Goal: Information Seeking & Learning: Learn about a topic

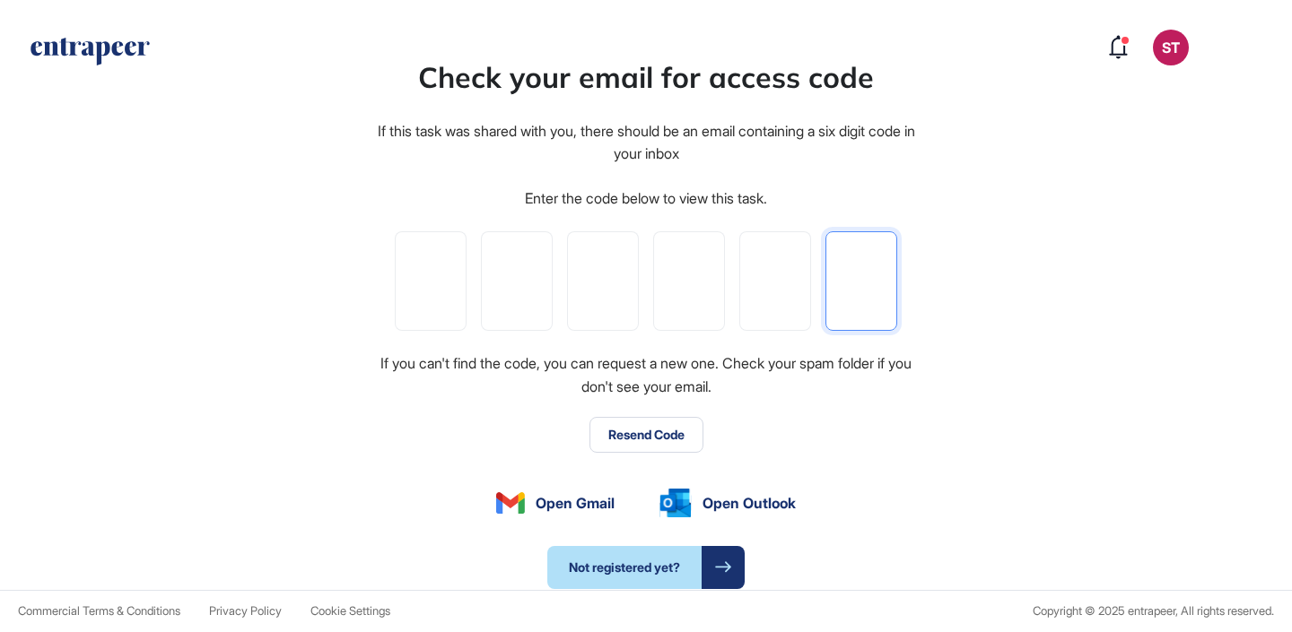
paste input "*"
type input "*"
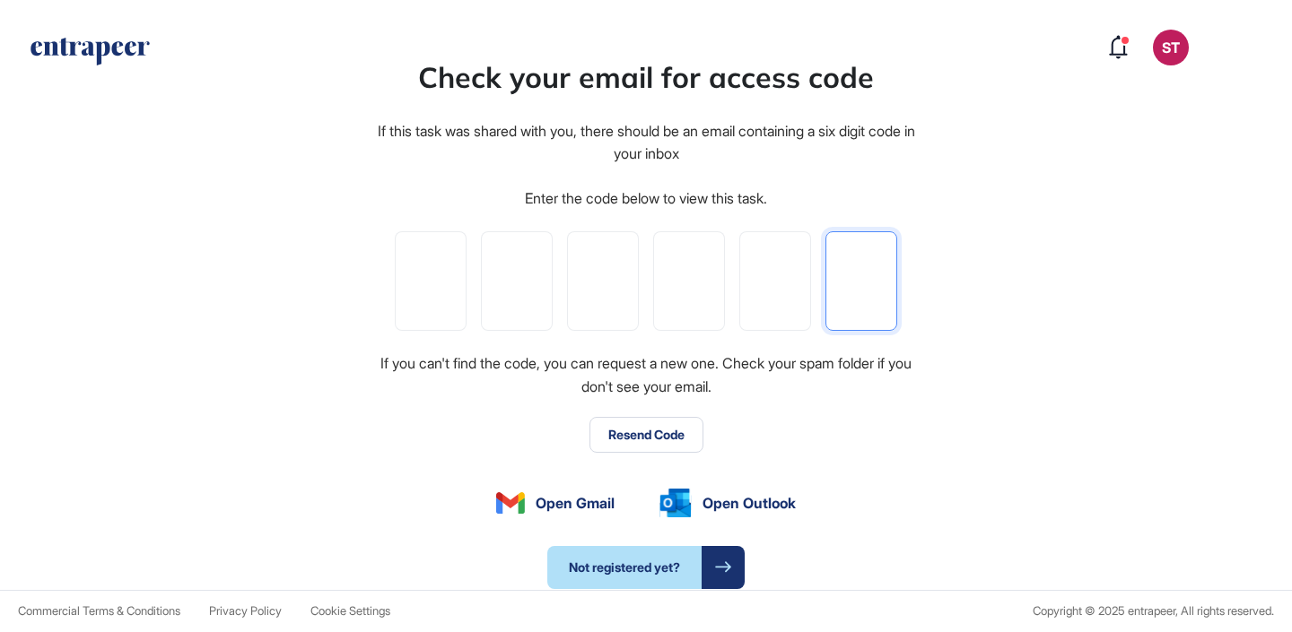
type input "*"
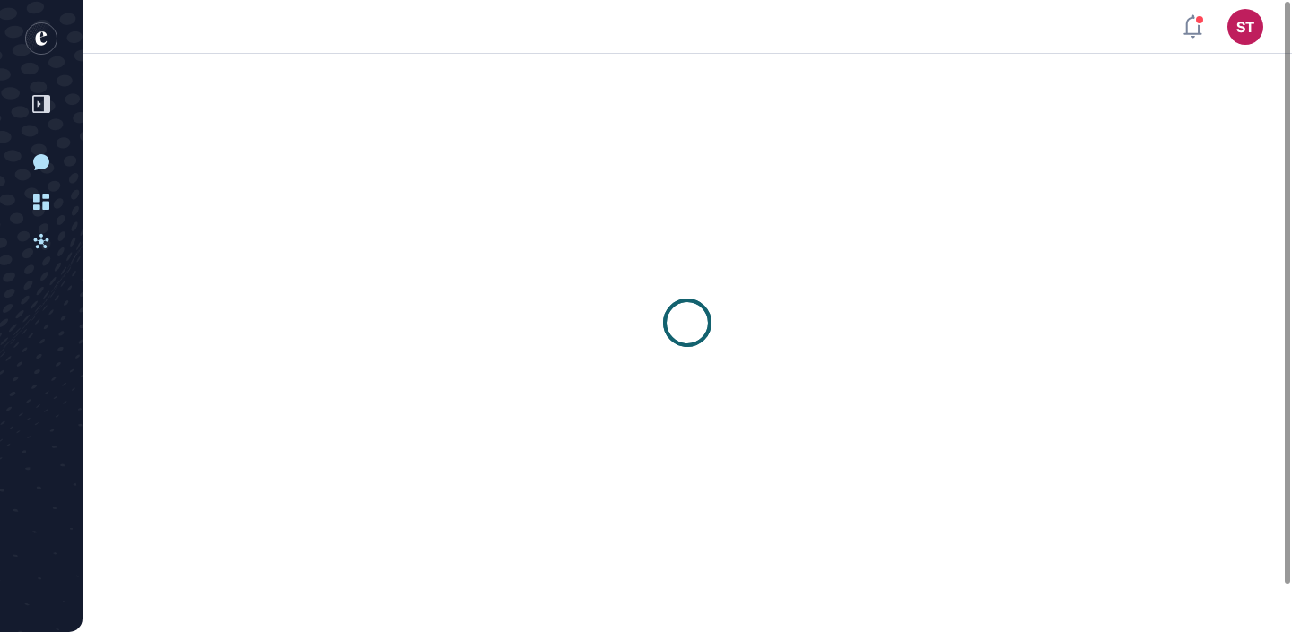
scroll to position [1, 0]
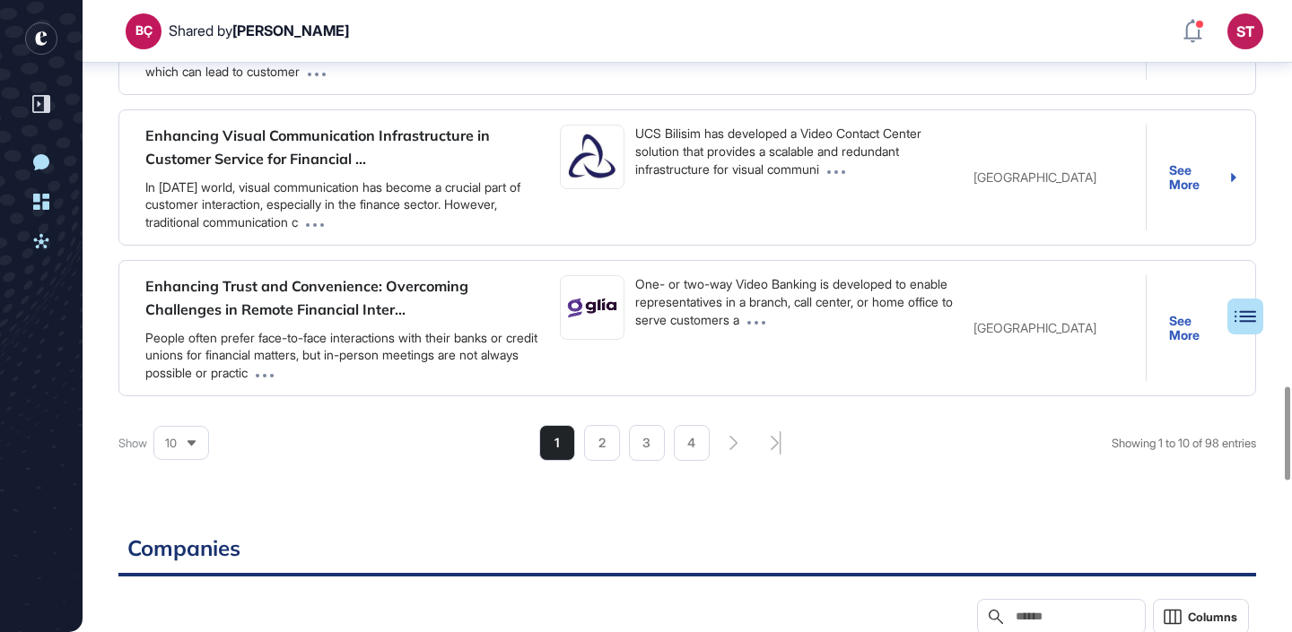
scroll to position [2624, 0]
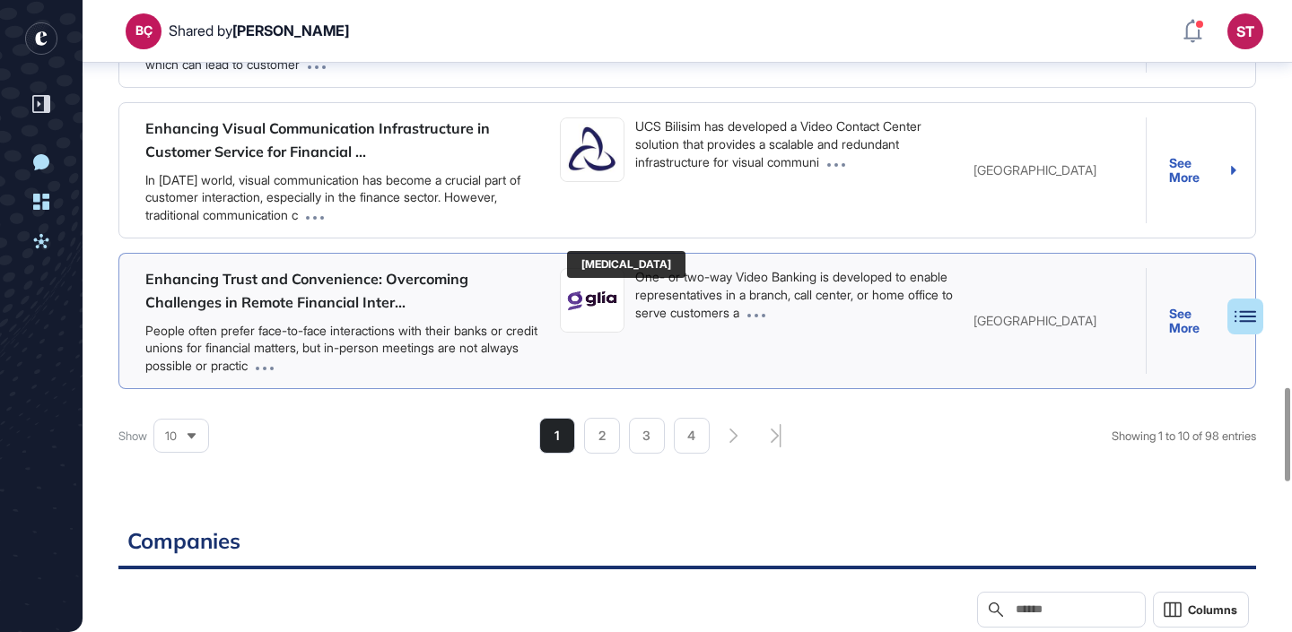
click at [596, 324] on img at bounding box center [592, 301] width 63 height 45
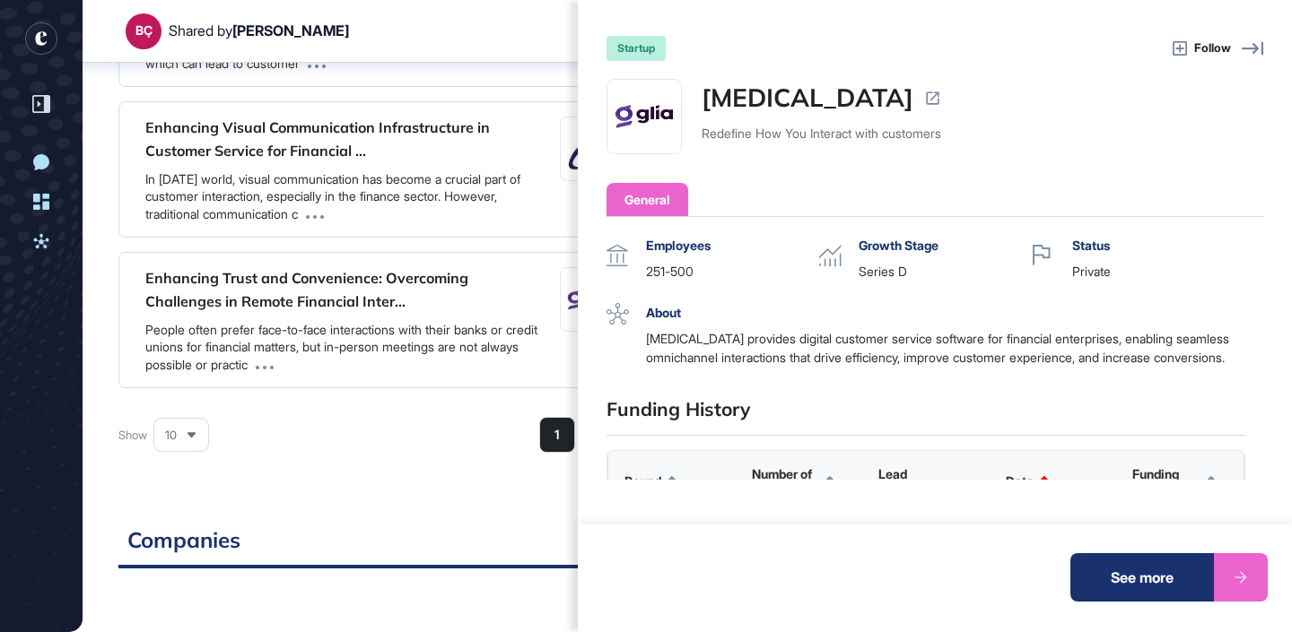
scroll to position [20, 0]
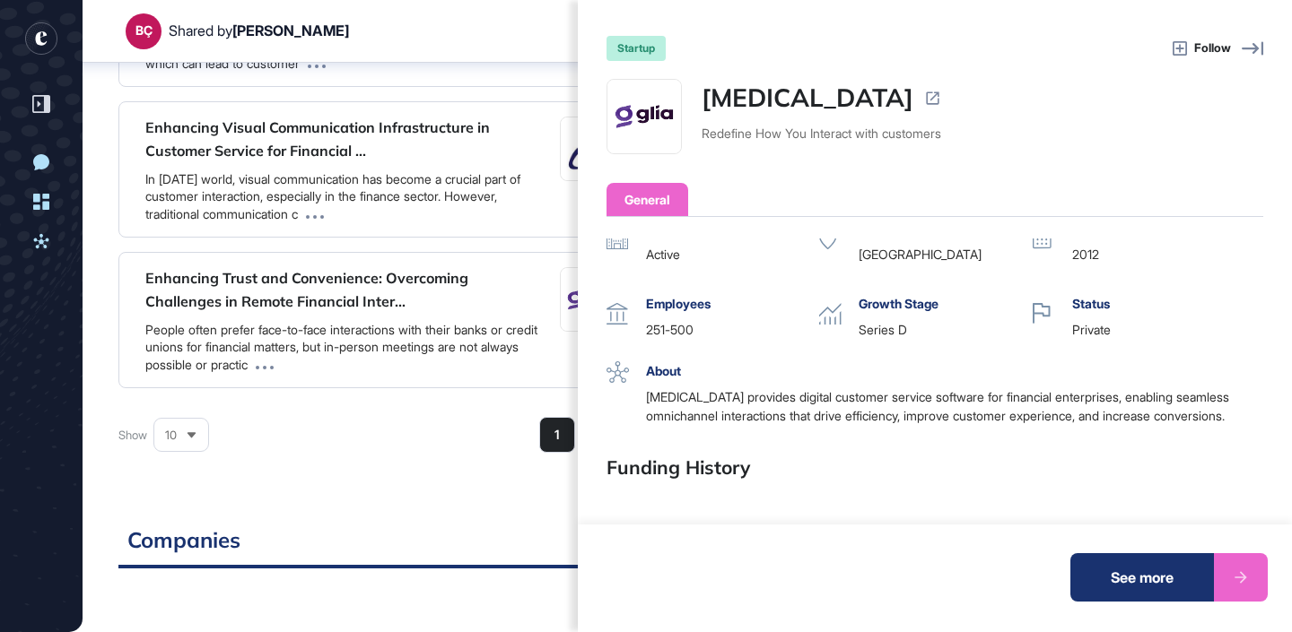
click at [924, 98] on icon at bounding box center [932, 98] width 17 height 17
click at [371, 449] on div "startup Follow Glia Redefine How You Interact with customers General Operating …" at bounding box center [646, 316] width 1292 height 632
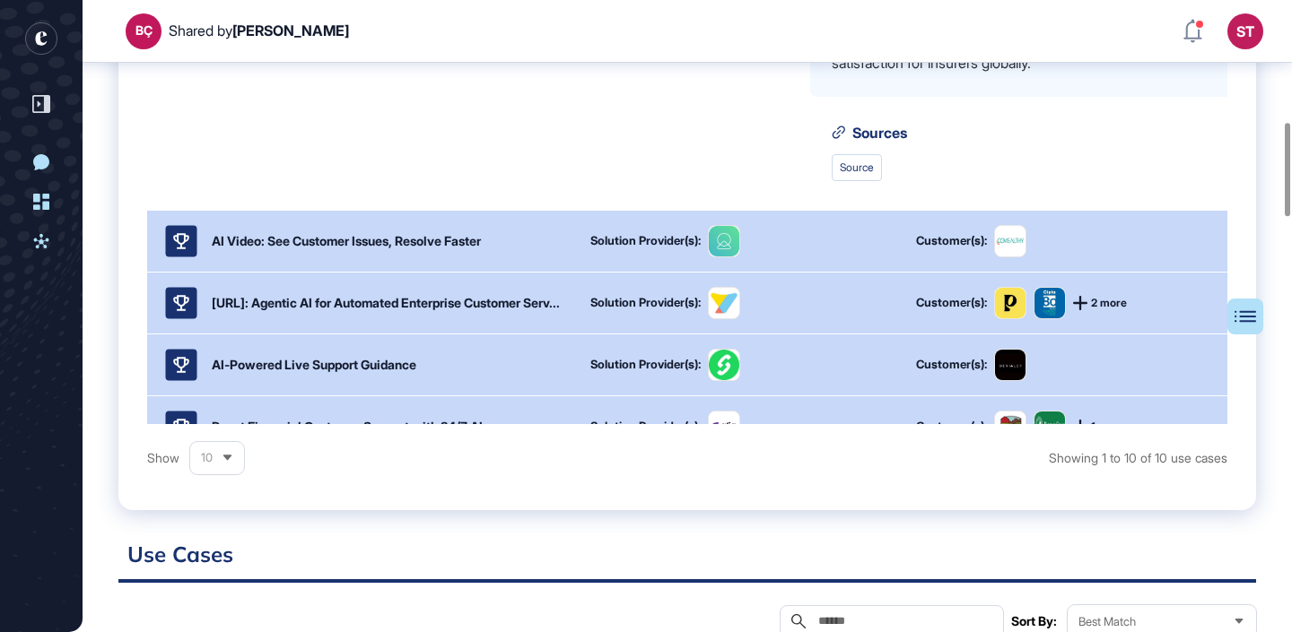
scroll to position [21, 0]
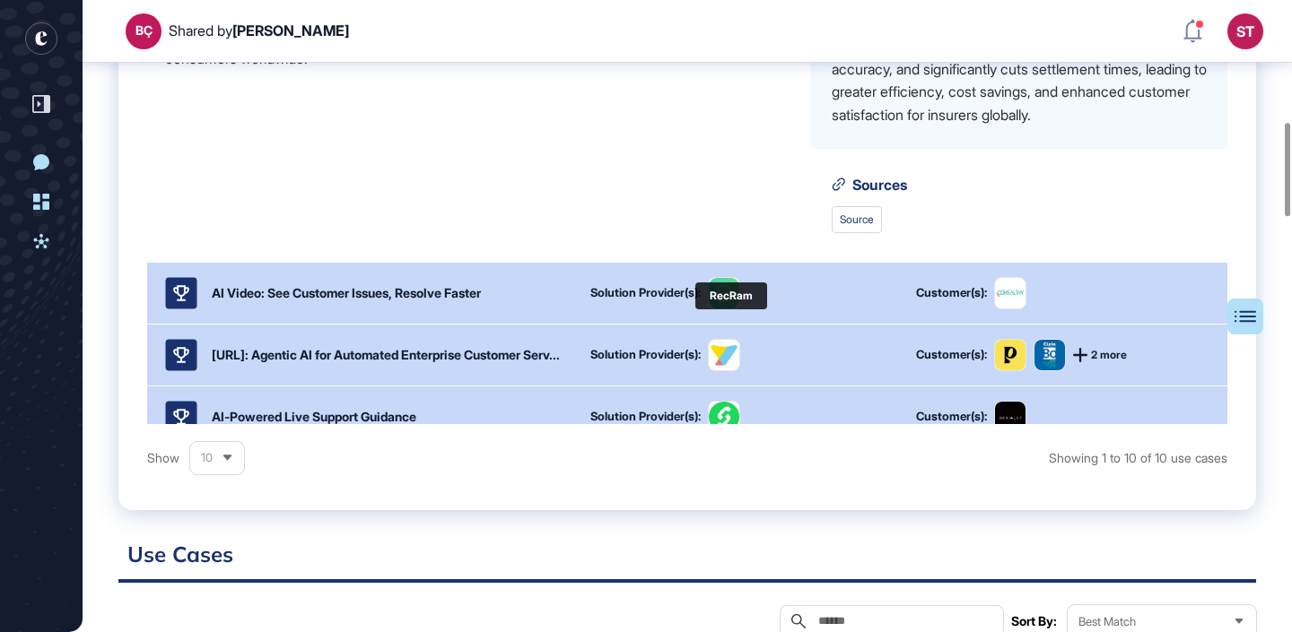
click at [722, 309] on img at bounding box center [724, 293] width 31 height 31
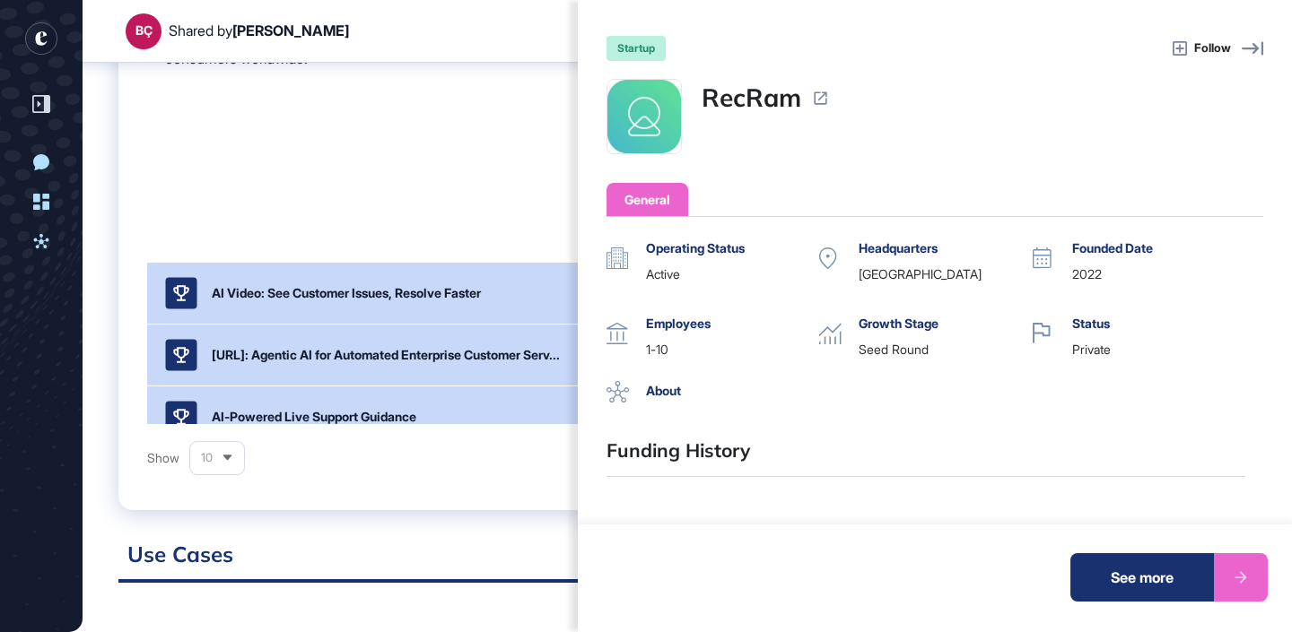
click at [750, 97] on link "RecRam" at bounding box center [752, 98] width 100 height 38
click at [257, 172] on div "startup Follow RecRam General Operating Status active Headquarters Turkey Found…" at bounding box center [646, 316] width 1292 height 632
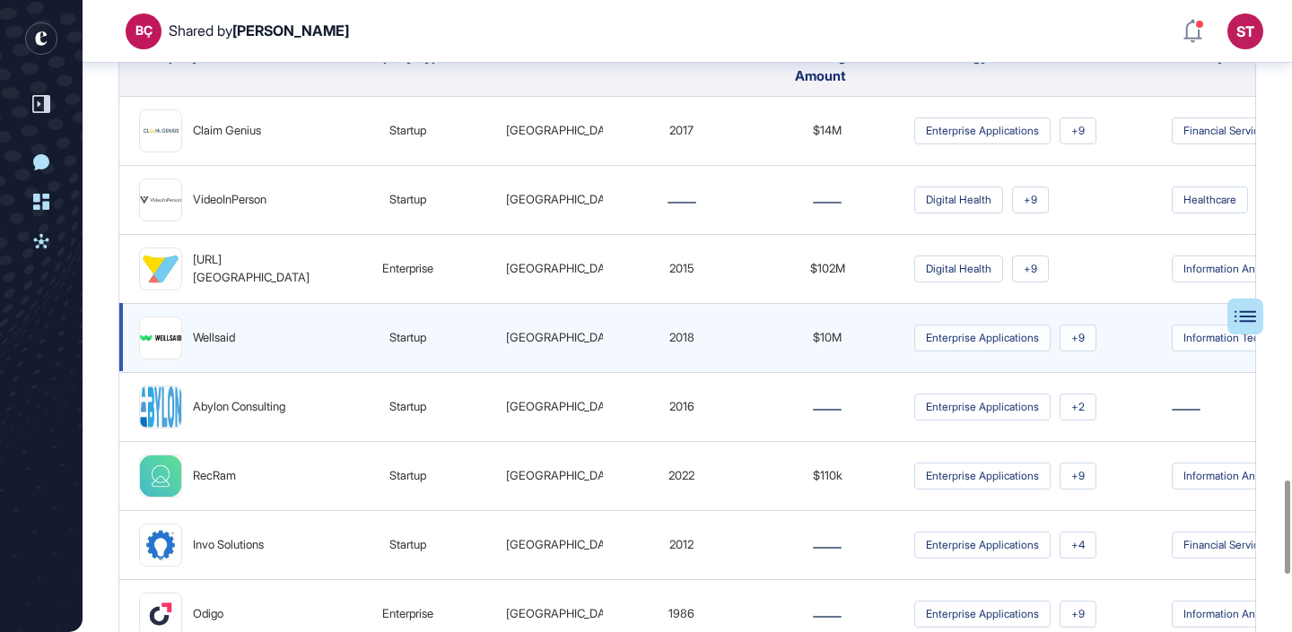
scroll to position [3253, 0]
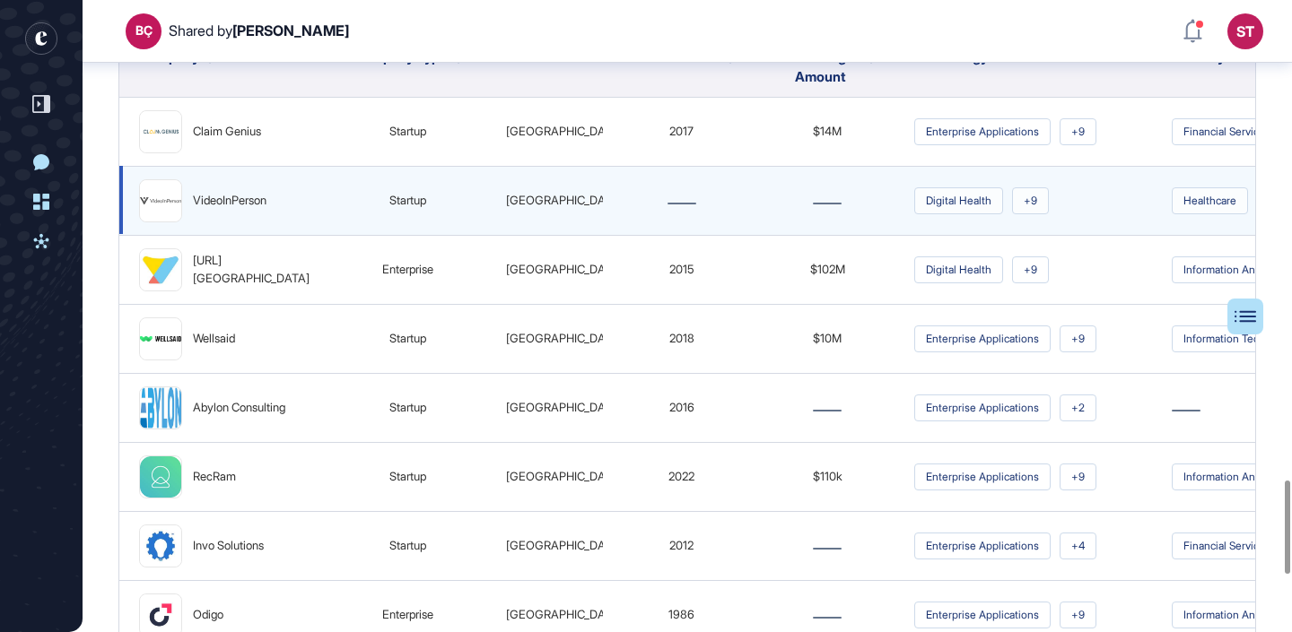
click at [247, 210] on div "VideoInPerson" at bounding box center [230, 201] width 74 height 18
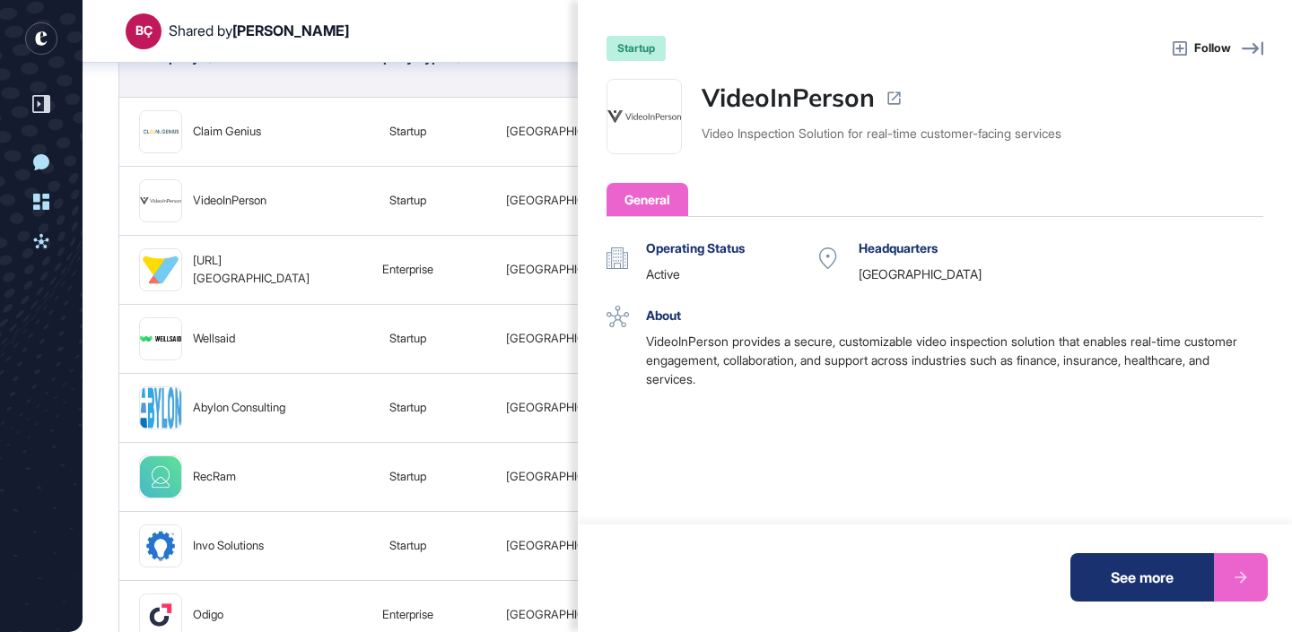
click at [319, 131] on div "startup Follow VideoInPerson Video Inspection Solution for real-time customer-f…" at bounding box center [646, 316] width 1292 height 632
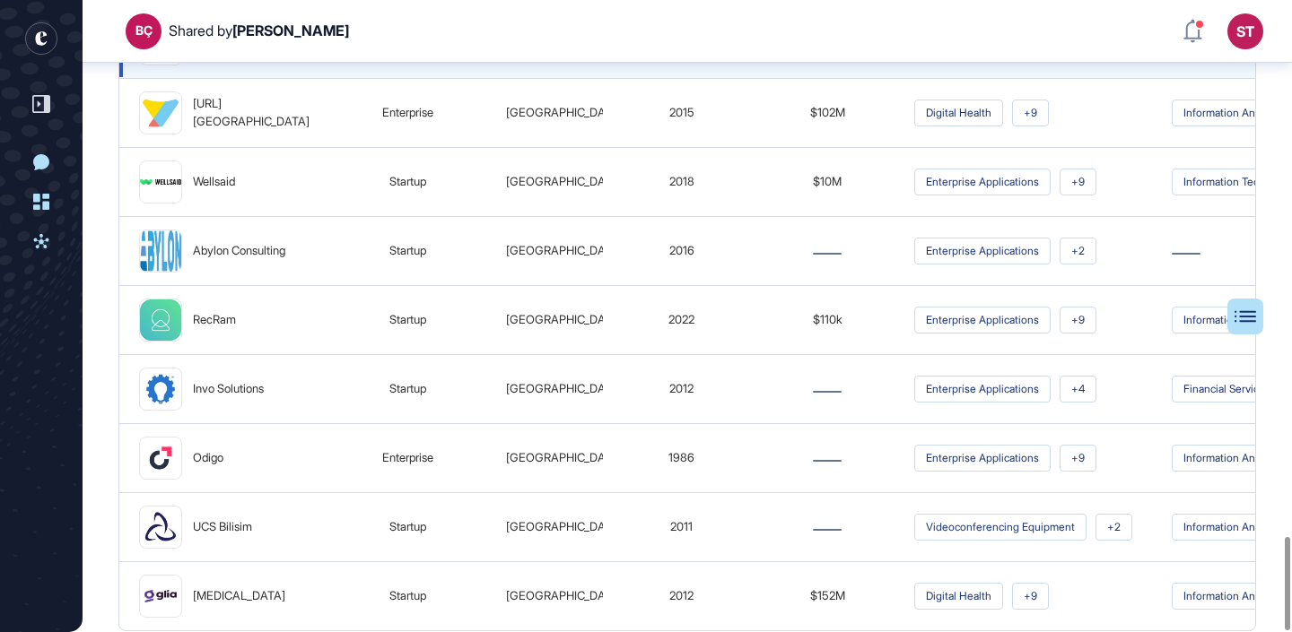
scroll to position [3637, 0]
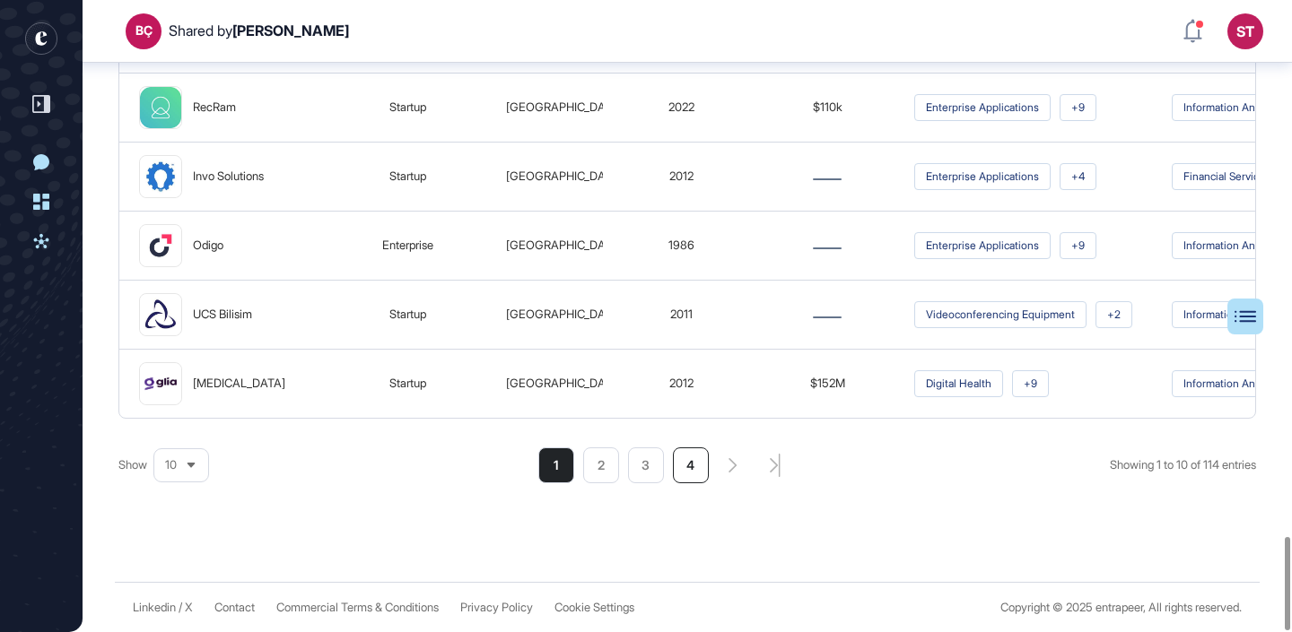
click at [686, 466] on li "4" at bounding box center [691, 466] width 36 height 36
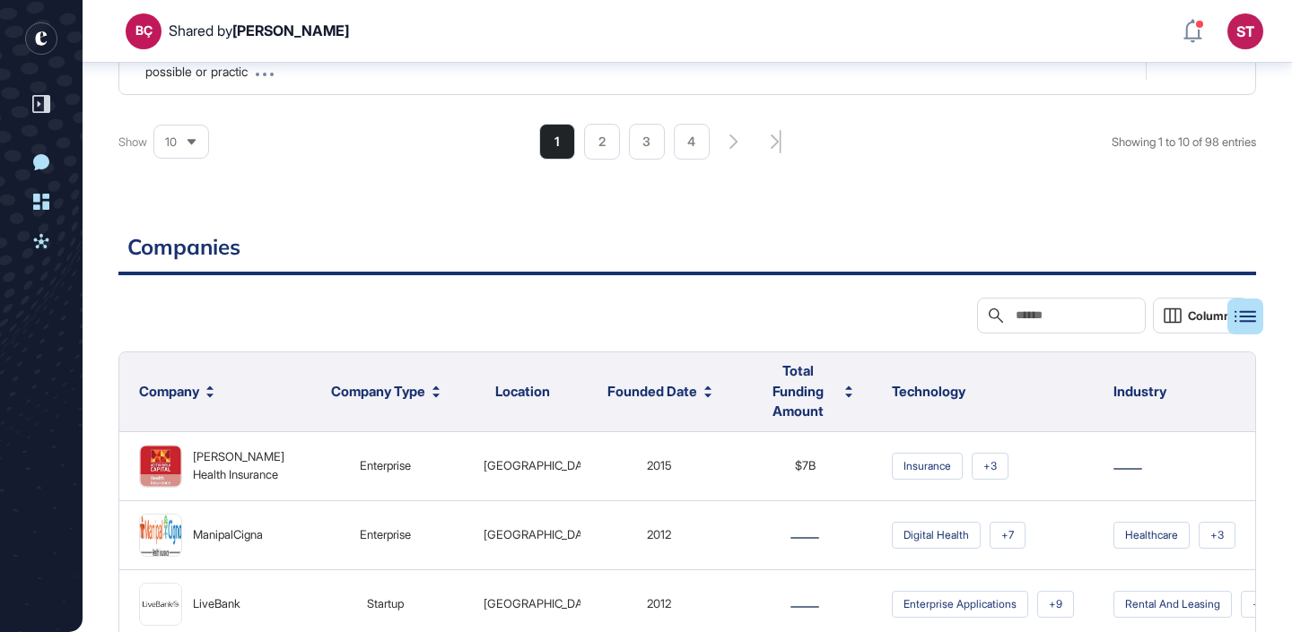
scroll to position [2911, 0]
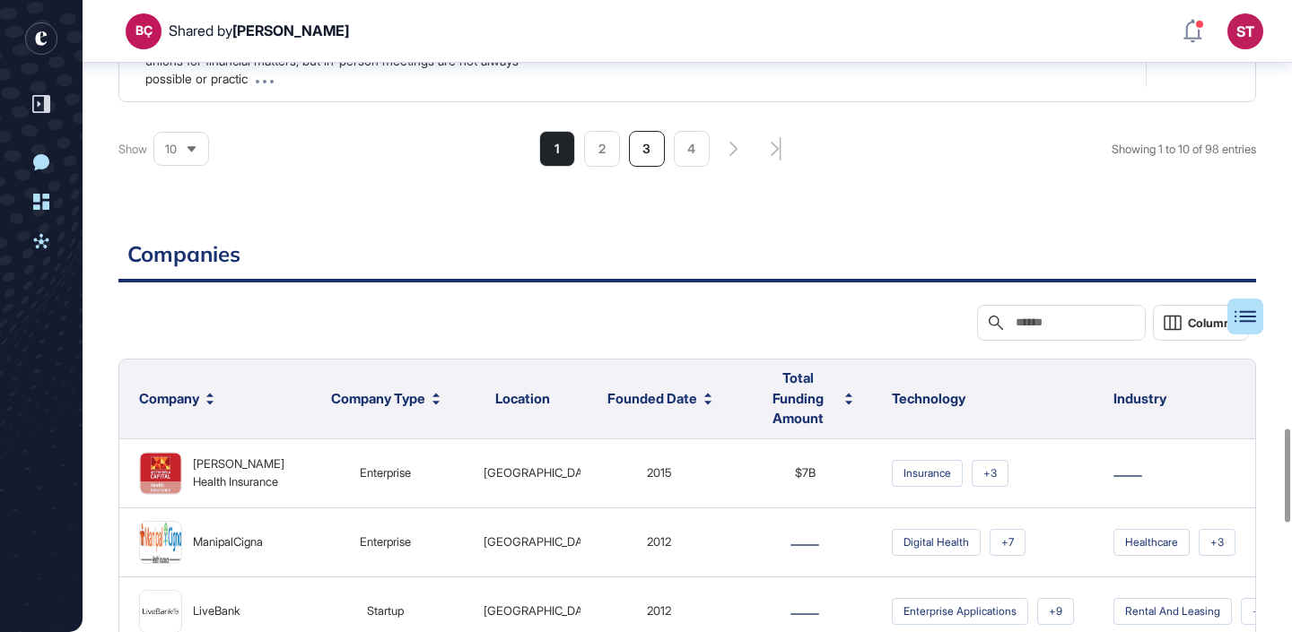
click at [639, 163] on li "3" at bounding box center [647, 149] width 36 height 36
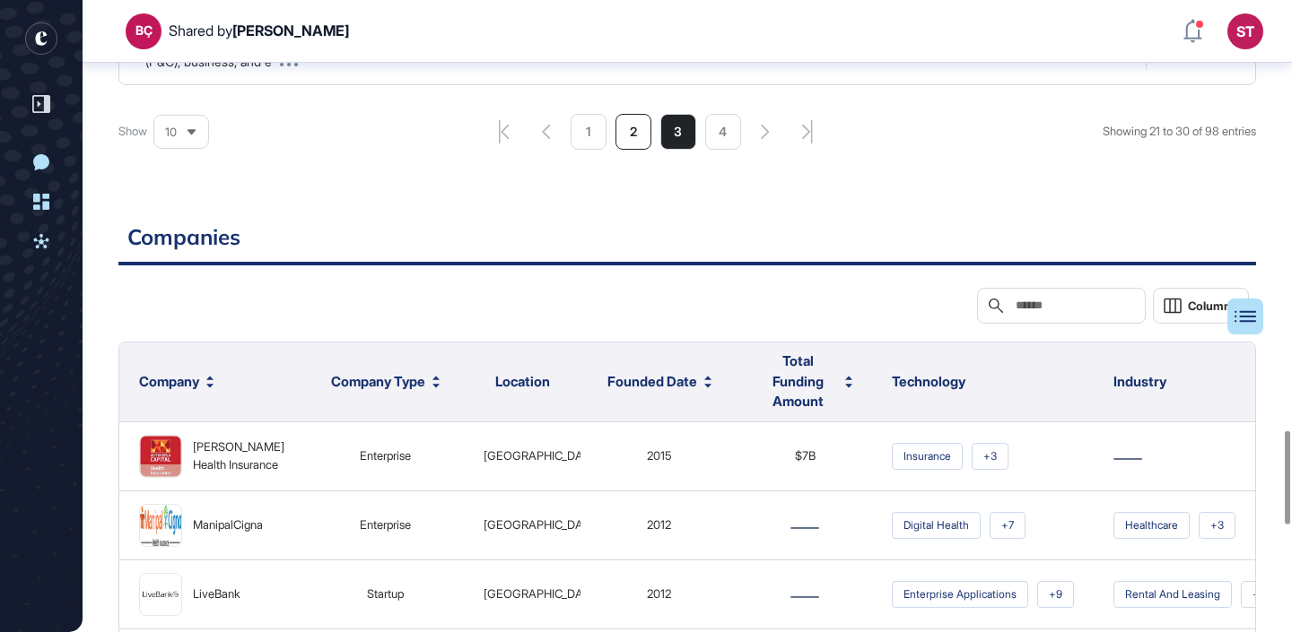
click at [631, 150] on li "2" at bounding box center [633, 132] width 36 height 36
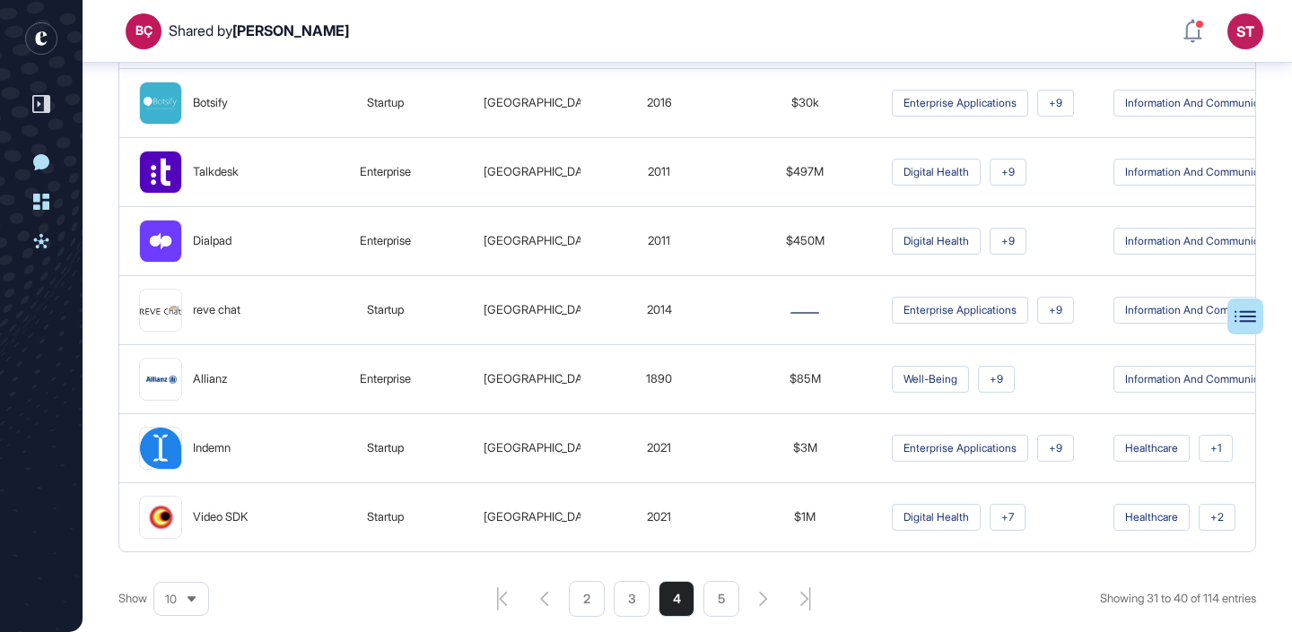
scroll to position [459, 0]
